Goal: Use online tool/utility: Utilize a website feature to perform a specific function

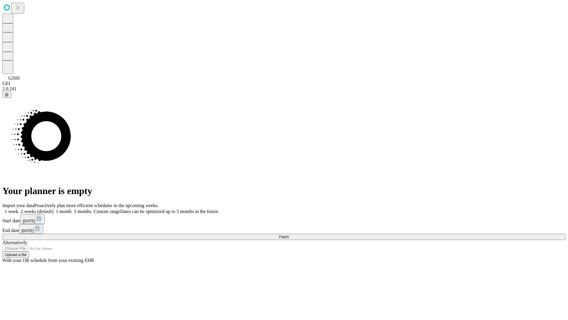
click at [289, 234] on span "Fetch" at bounding box center [284, 236] width 10 height 4
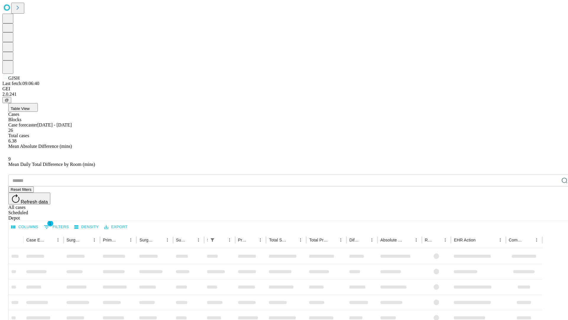
click at [30, 106] on span "Table View" at bounding box center [20, 108] width 19 height 4
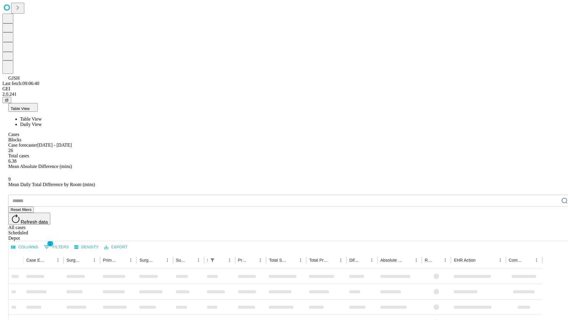
click at [42, 122] on span "Daily View" at bounding box center [31, 124] width 22 height 5
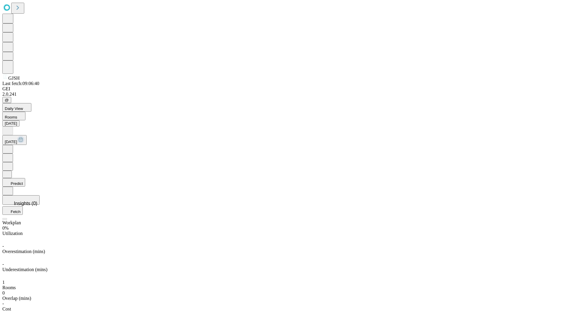
click at [25, 178] on button "Predict" at bounding box center [13, 182] width 23 height 9
